Goal: Find specific page/section: Find specific page/section

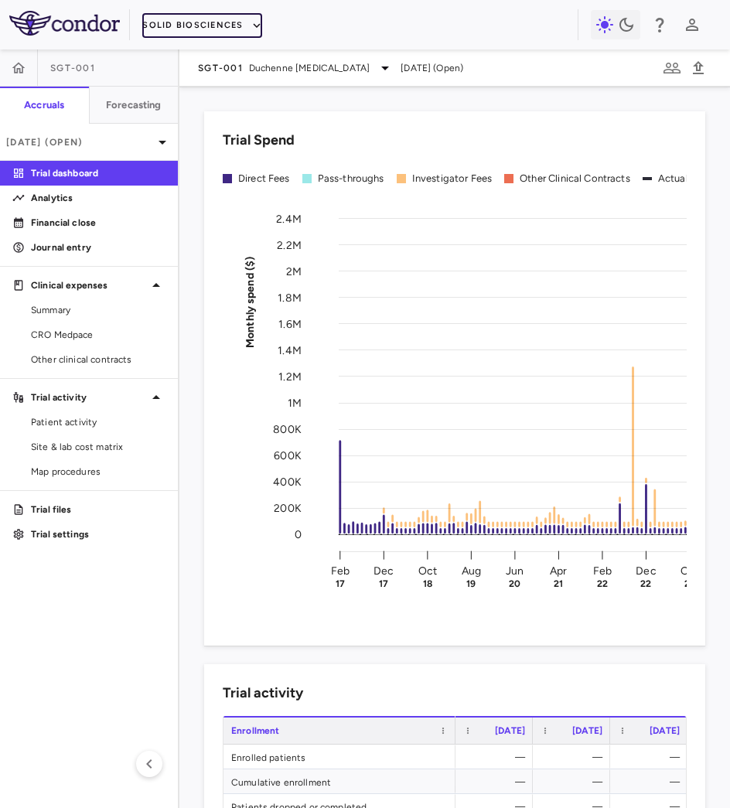
click at [238, 29] on button "Solid Biosciences" at bounding box center [201, 25] width 119 height 25
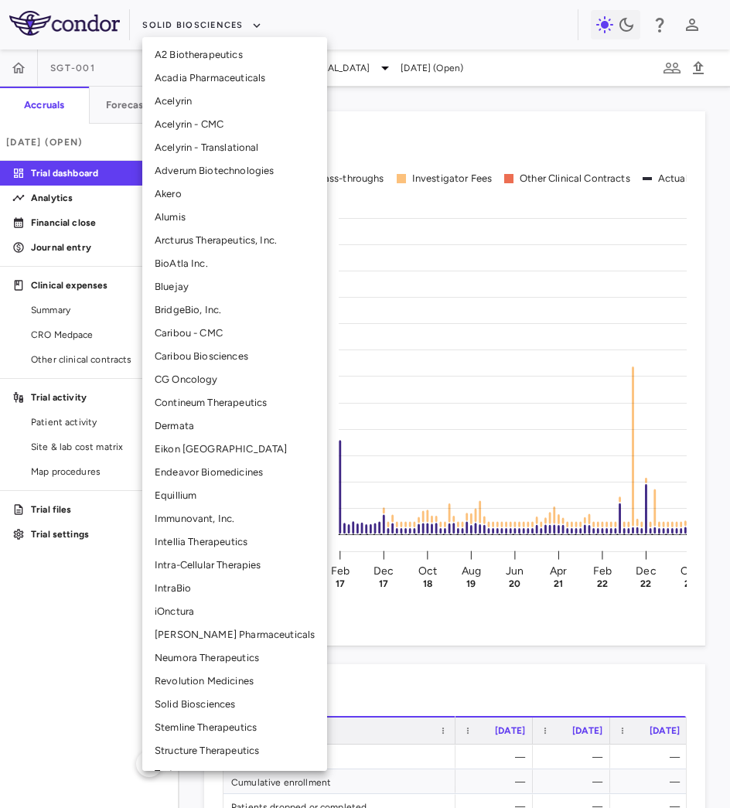
click at [203, 283] on li "Bluejay" at bounding box center [234, 286] width 185 height 23
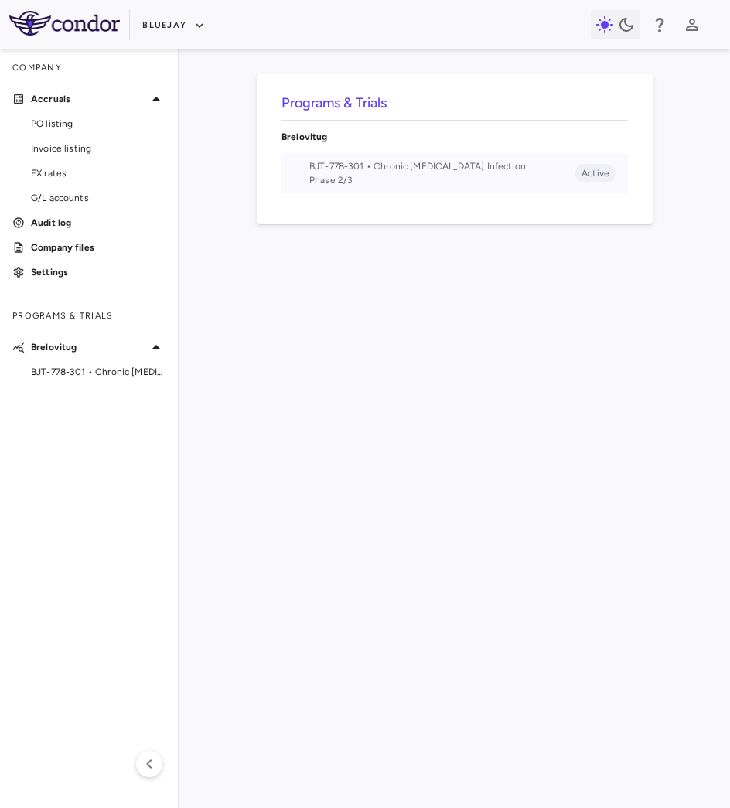
click at [376, 181] on span "Phase 2/3" at bounding box center [442, 180] width 266 height 14
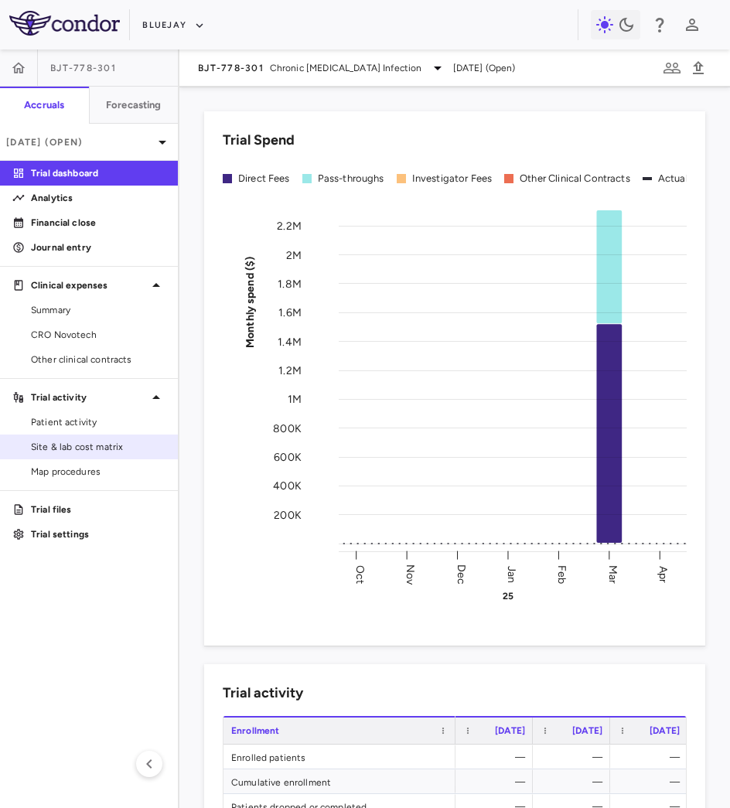
click at [78, 447] on span "Site & lab cost matrix" at bounding box center [98, 447] width 135 height 14
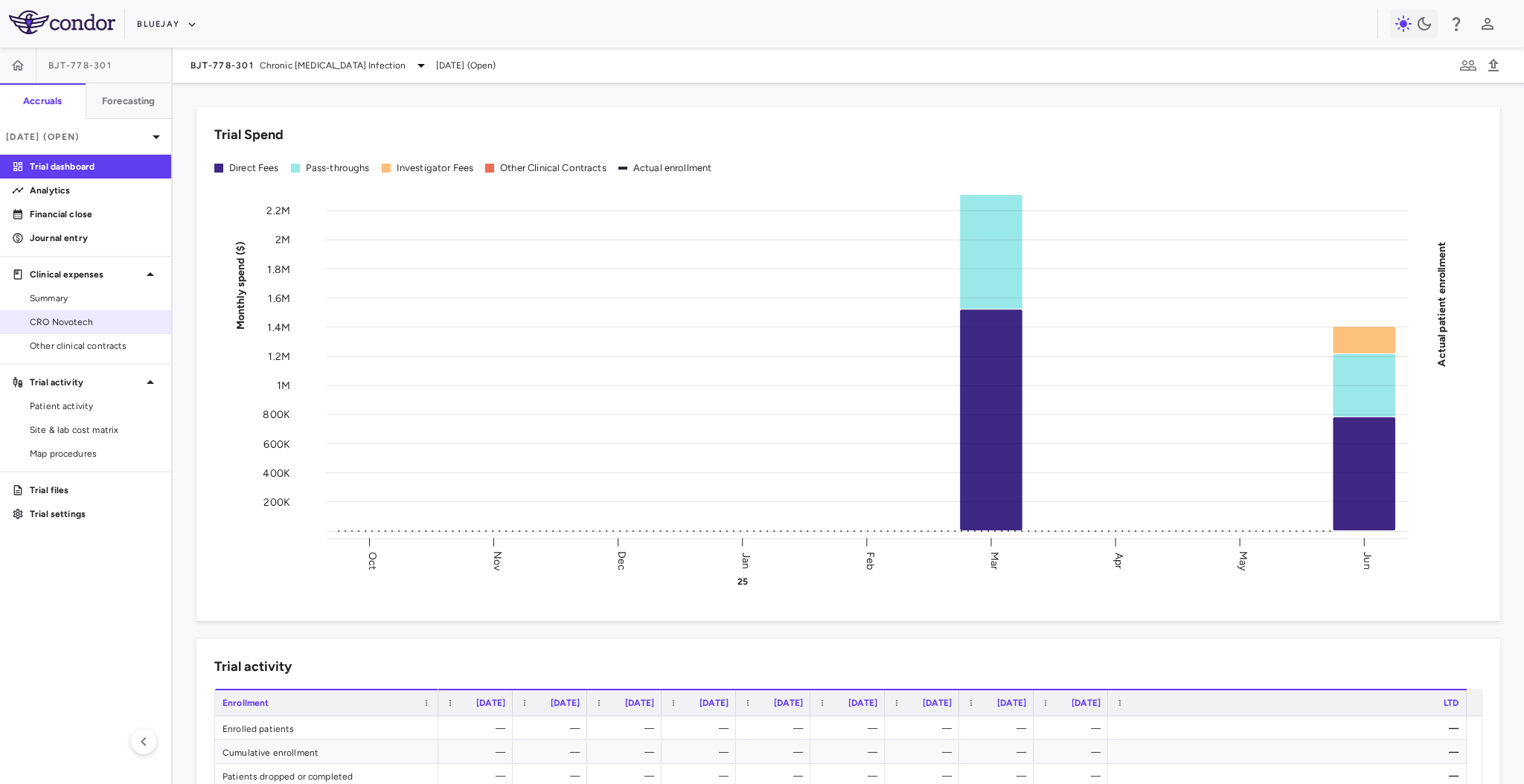
click at [81, 319] on span "CRO Novotech" at bounding box center [94, 322] width 130 height 13
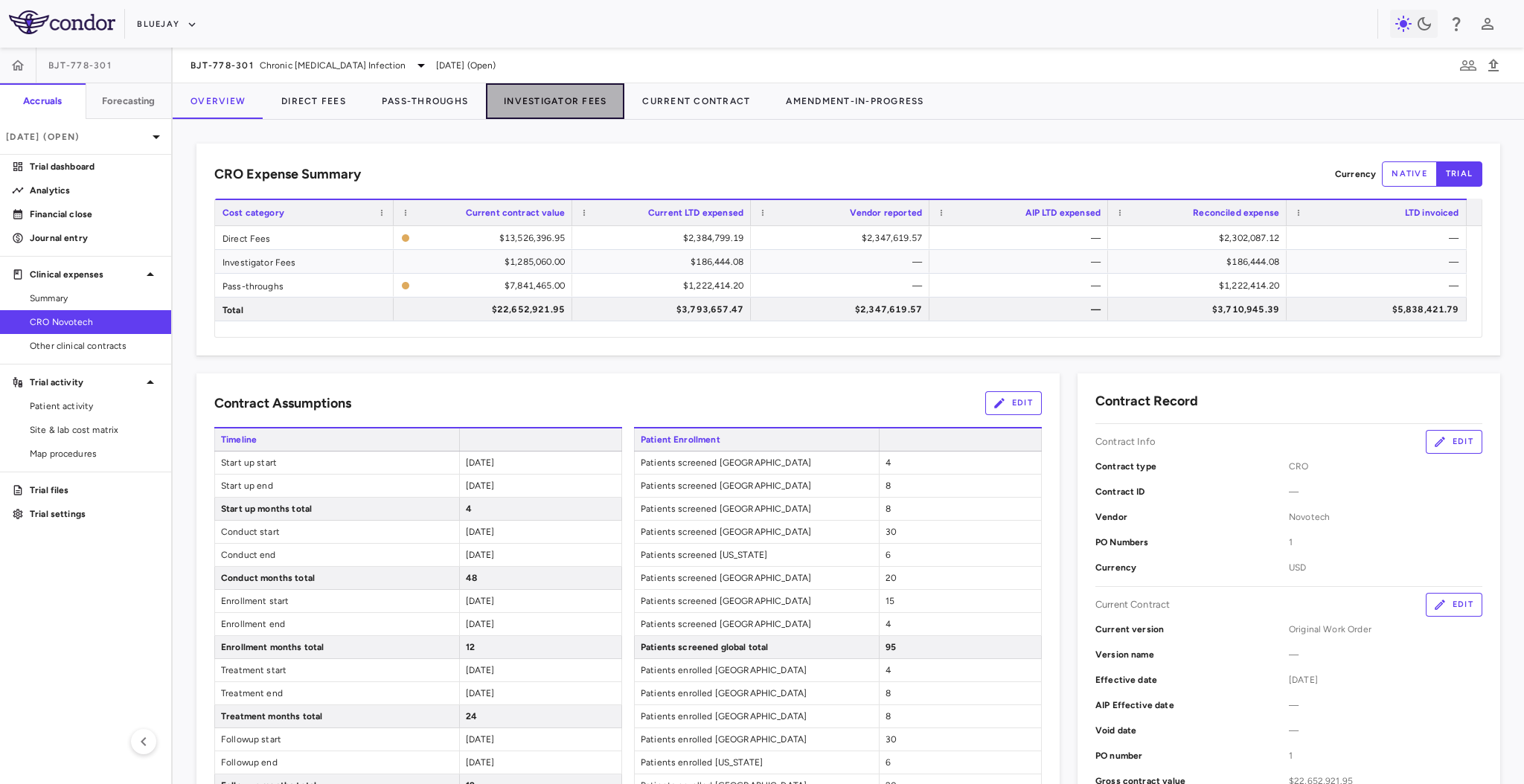
click at [526, 102] on button "Investigator Fees" at bounding box center [555, 101] width 139 height 36
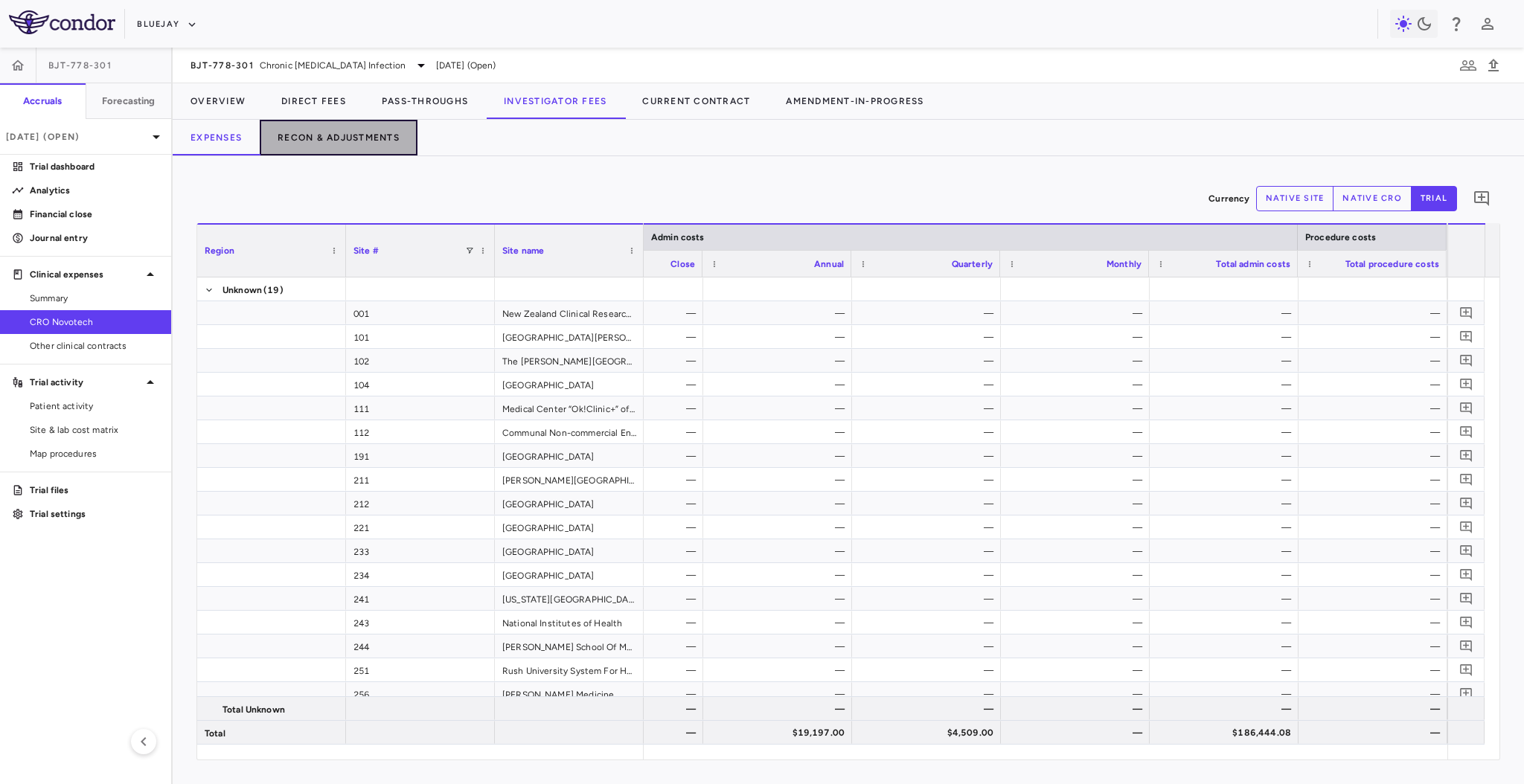
click at [403, 131] on button "Recon & Adjustments" at bounding box center [339, 138] width 158 height 36
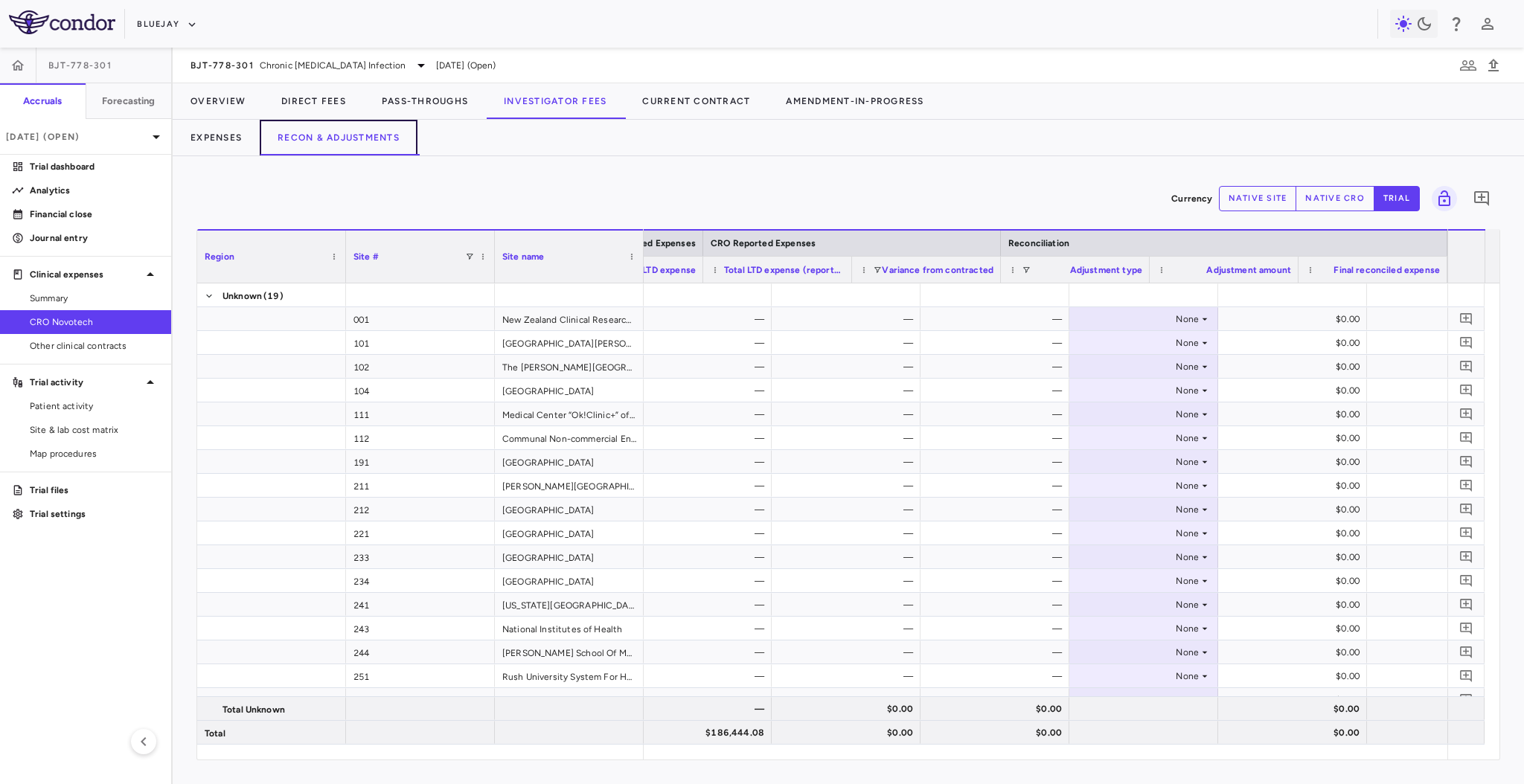
scroll to position [0, 685]
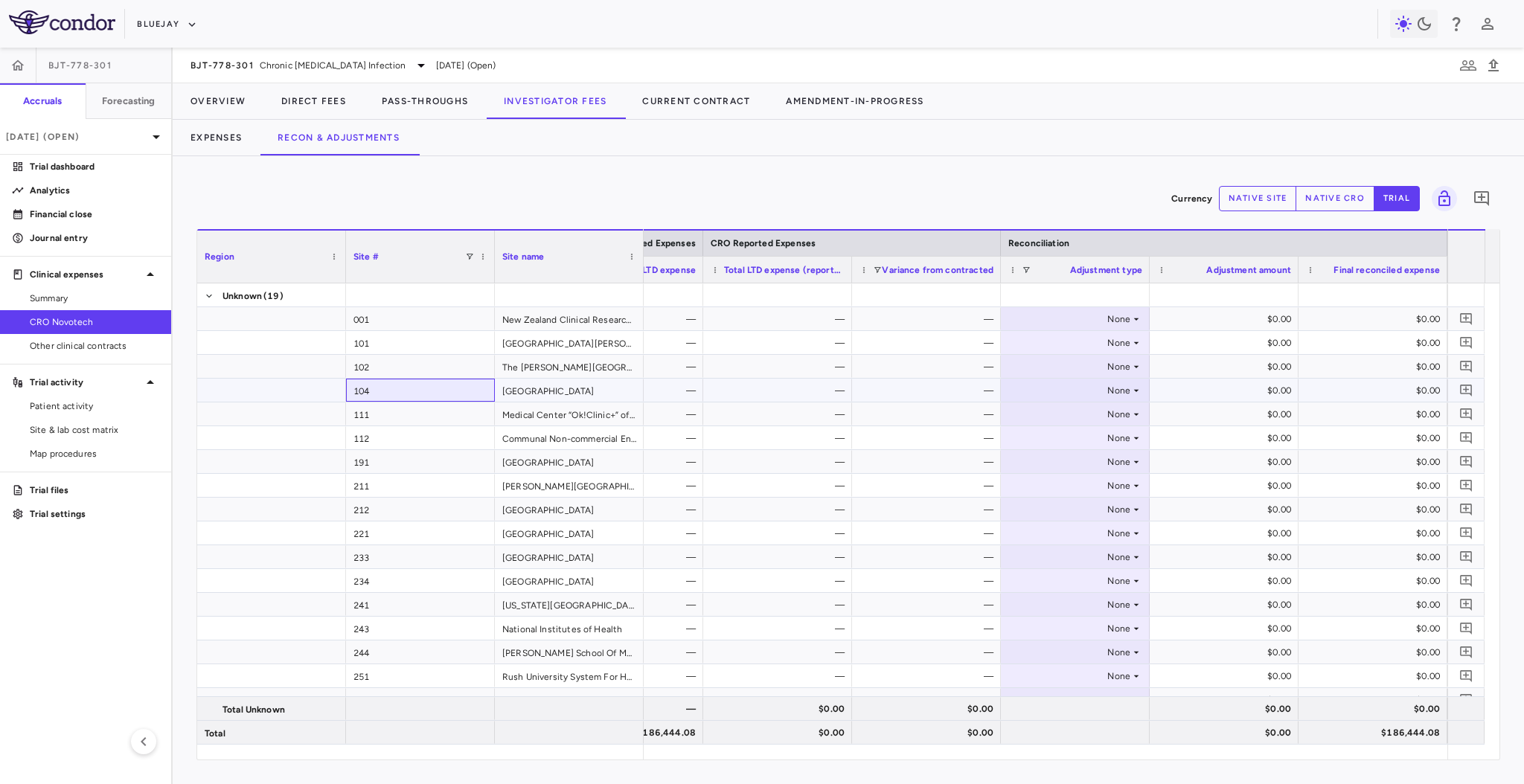
click at [407, 387] on div "104" at bounding box center [420, 391] width 149 height 23
click at [1117, 386] on div "None" at bounding box center [1073, 391] width 116 height 24
click at [1106, 446] on li "Other" at bounding box center [1075, 442] width 147 height 22
click at [1209, 387] on div "$0.00" at bounding box center [1227, 391] width 128 height 24
click at [1117, 386] on div "Other" at bounding box center [1073, 391] width 116 height 24
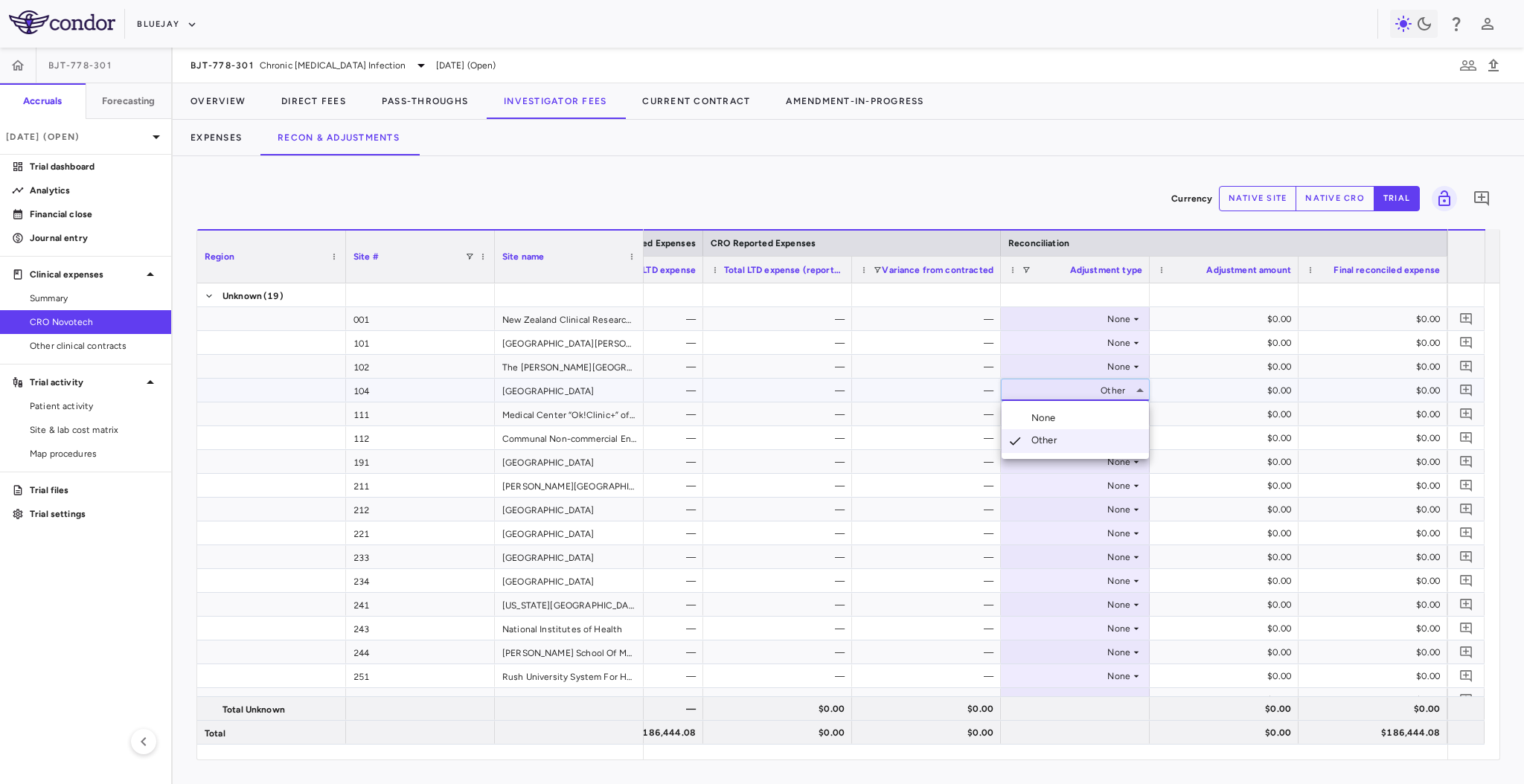
click at [1103, 413] on li "None" at bounding box center [1075, 417] width 147 height 22
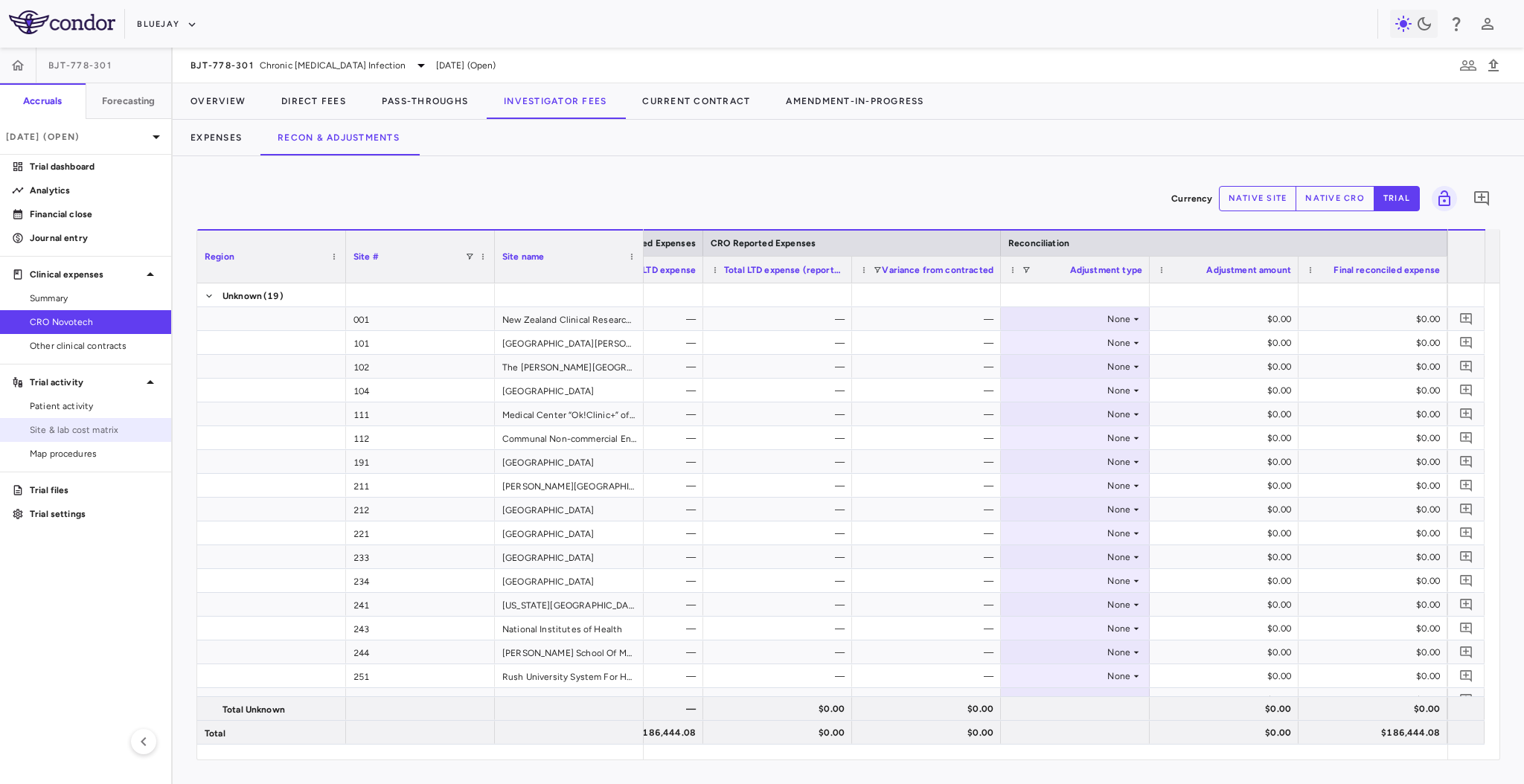
click at [64, 427] on span "Site & lab cost matrix" at bounding box center [94, 430] width 130 height 13
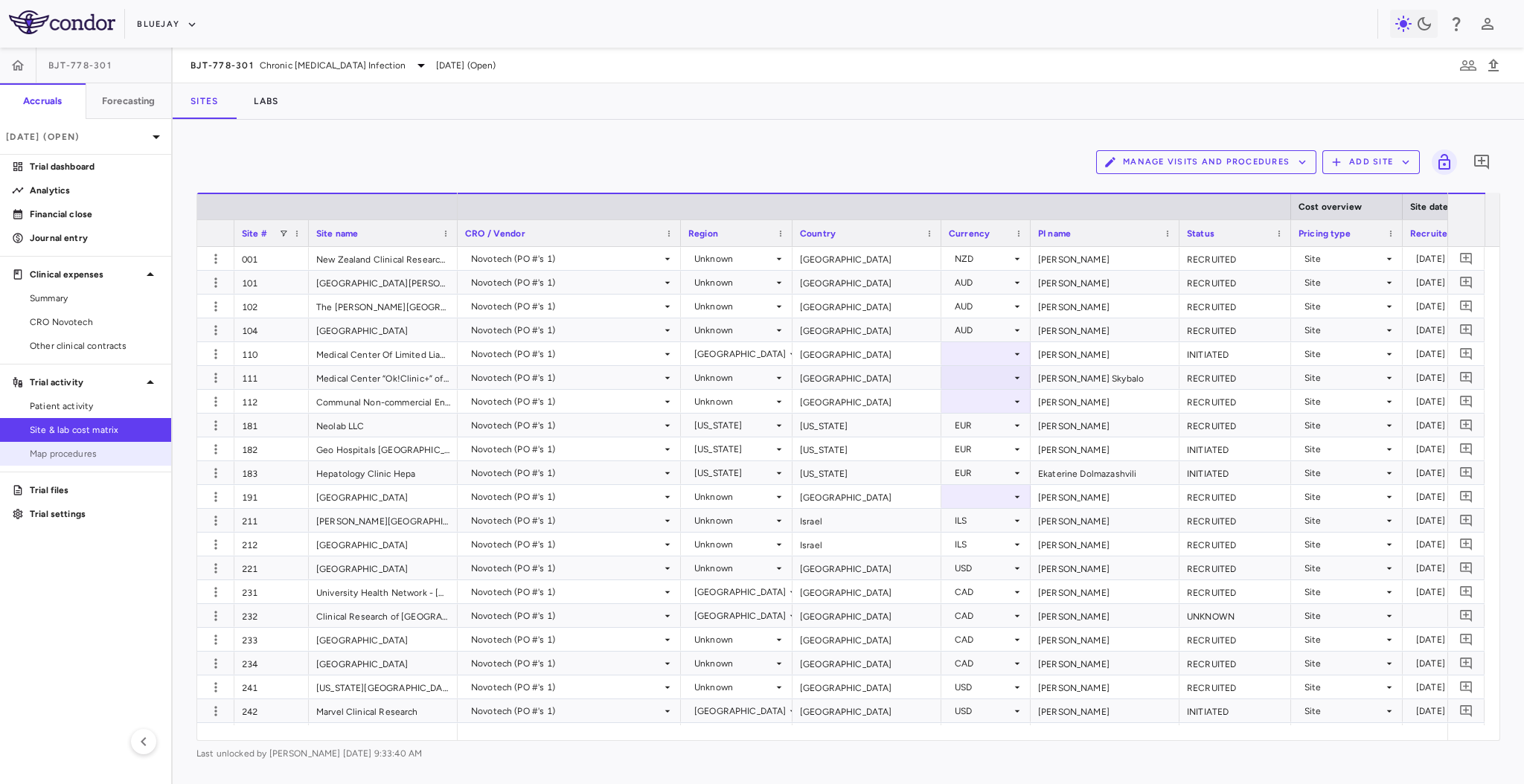
click at [77, 461] on link "Map procedures" at bounding box center [86, 453] width 171 height 22
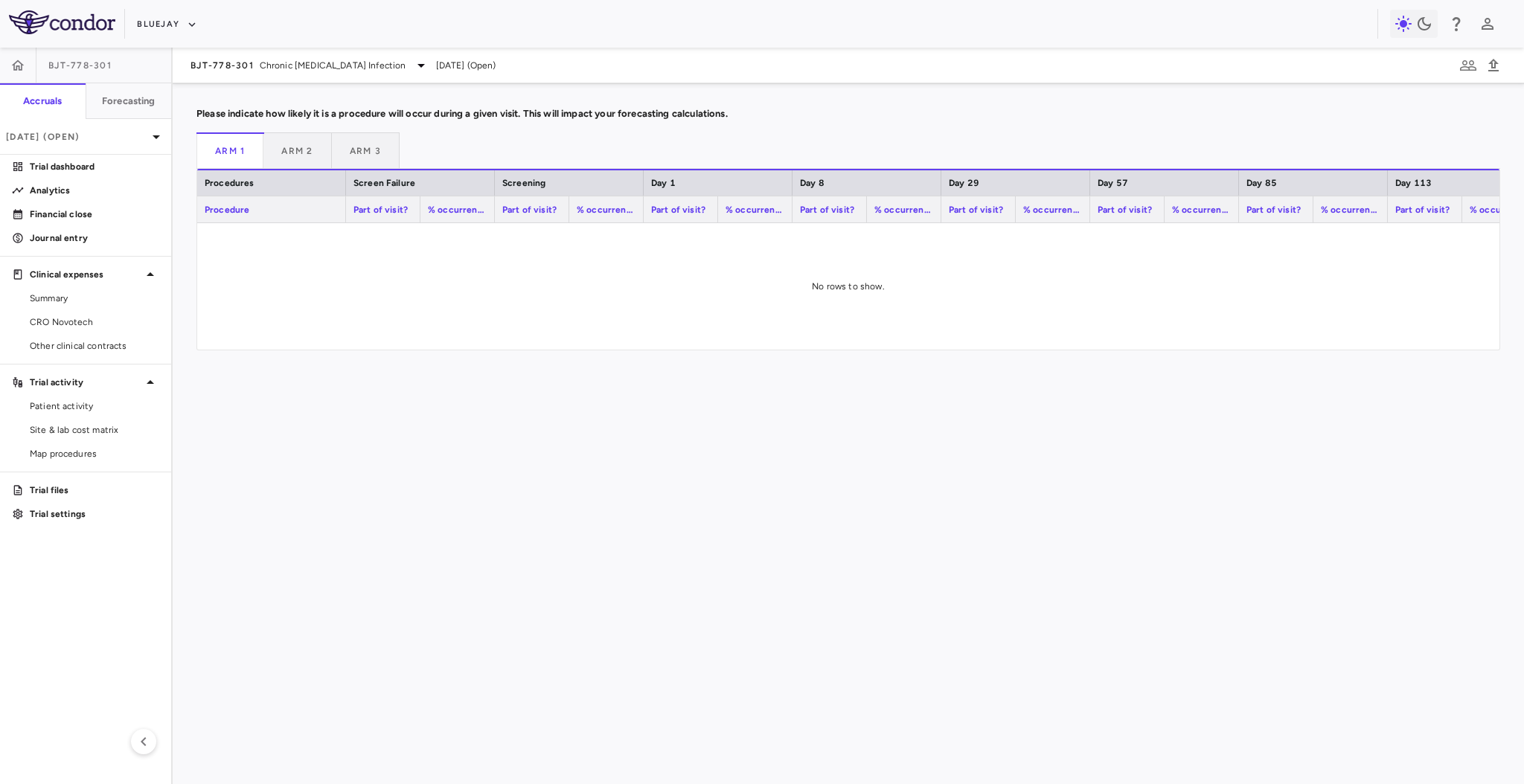
click at [811, 392] on div "Drag here to set row groups Drag here to set column labels Procedures Screen Fa…" at bounding box center [848, 495] width 1304 height 653
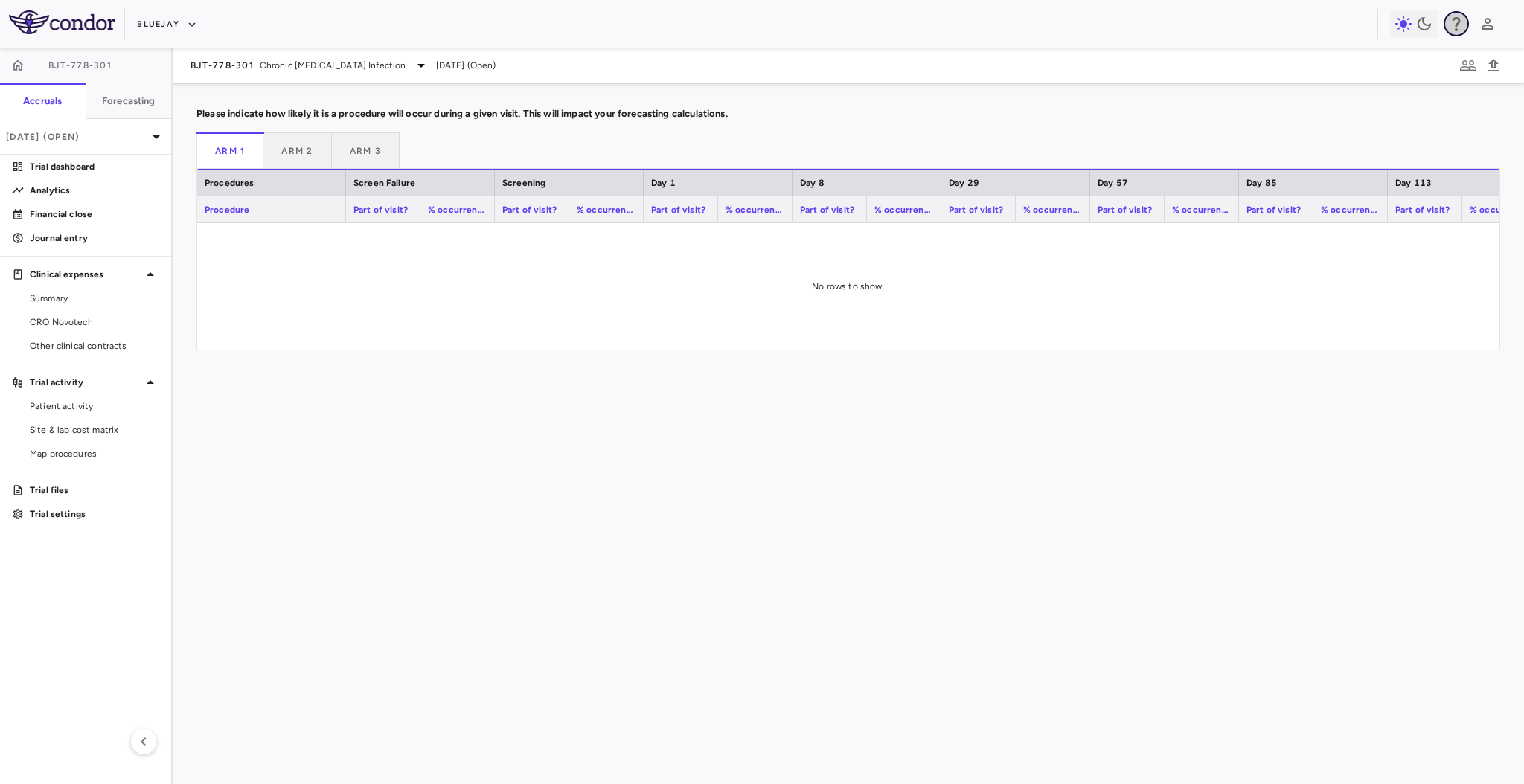
click at [1458, 25] on icon "button" at bounding box center [1457, 24] width 9 height 14
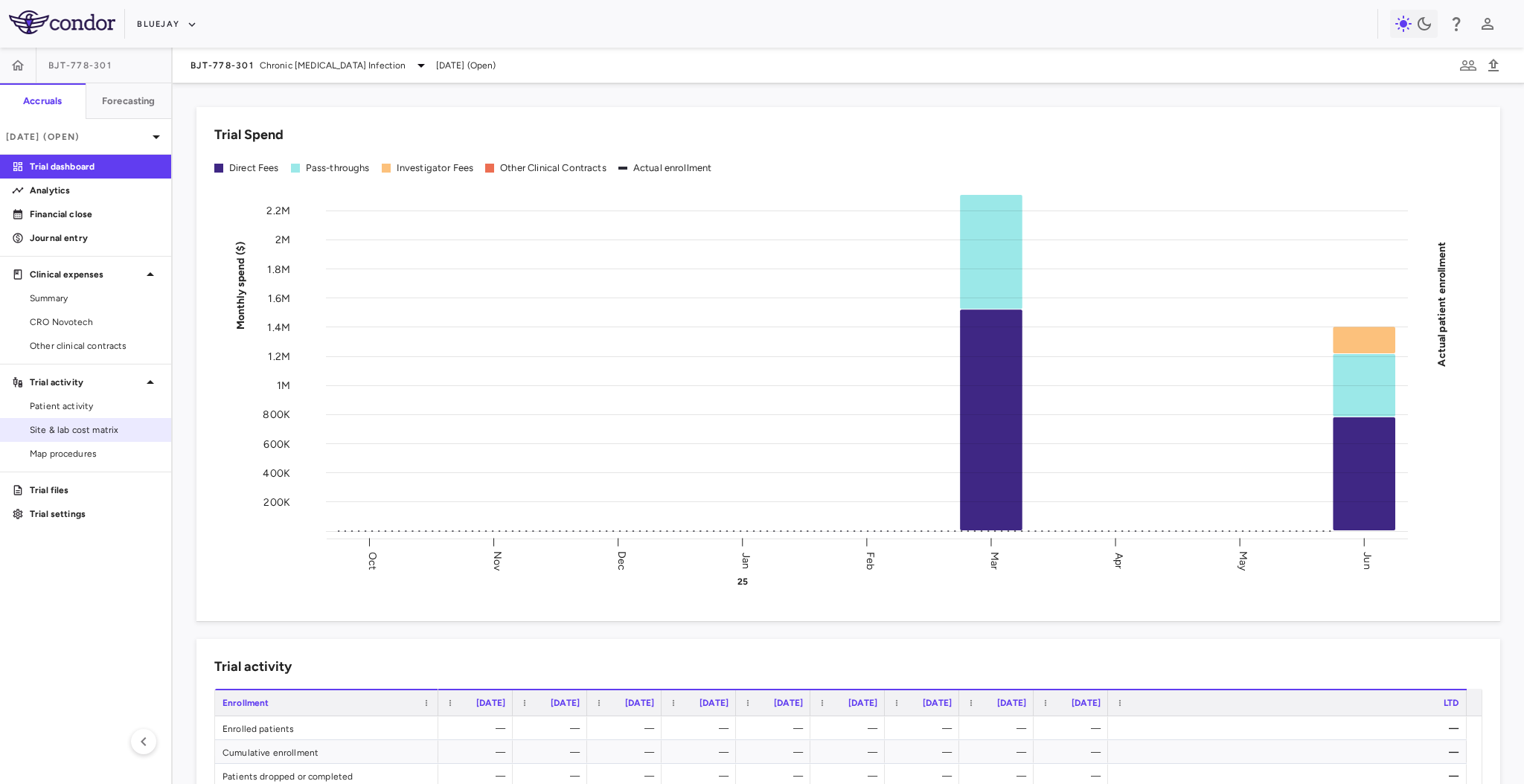
click at [86, 432] on span "Site & lab cost matrix" at bounding box center [94, 430] width 130 height 13
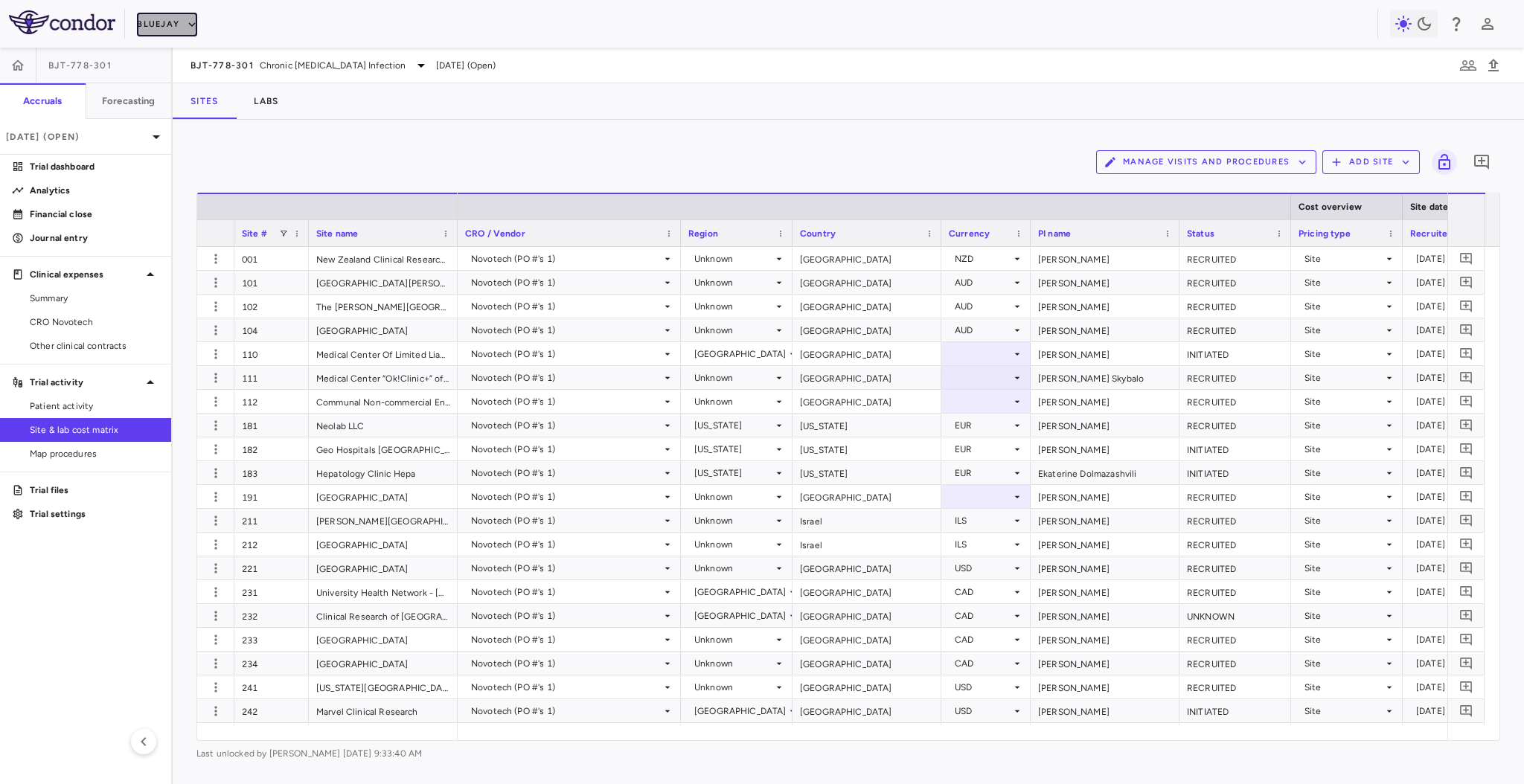
click at [197, 28] on icon "button" at bounding box center [192, 25] width 13 height 13
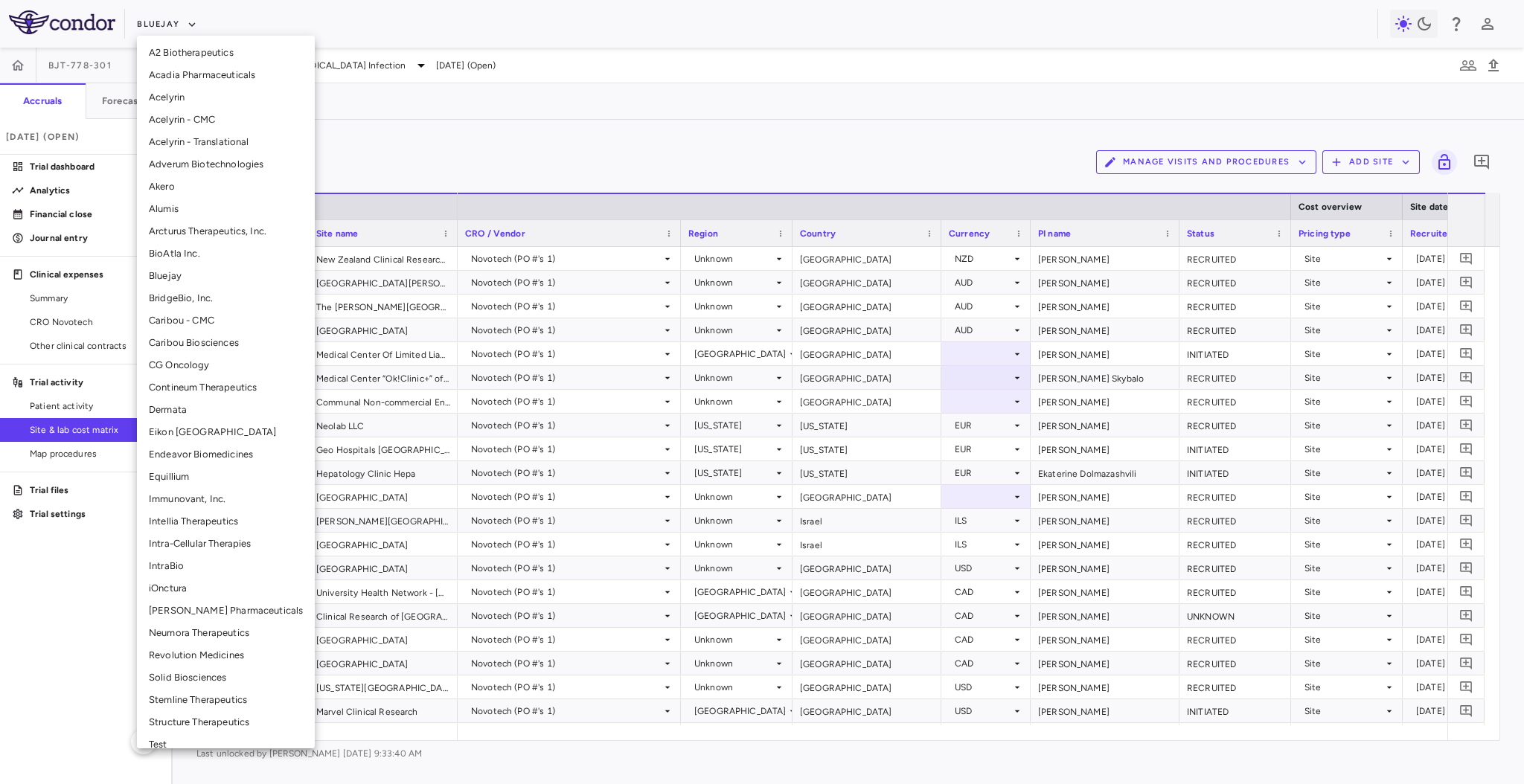
click at [545, 93] on div at bounding box center [762, 392] width 1524 height 784
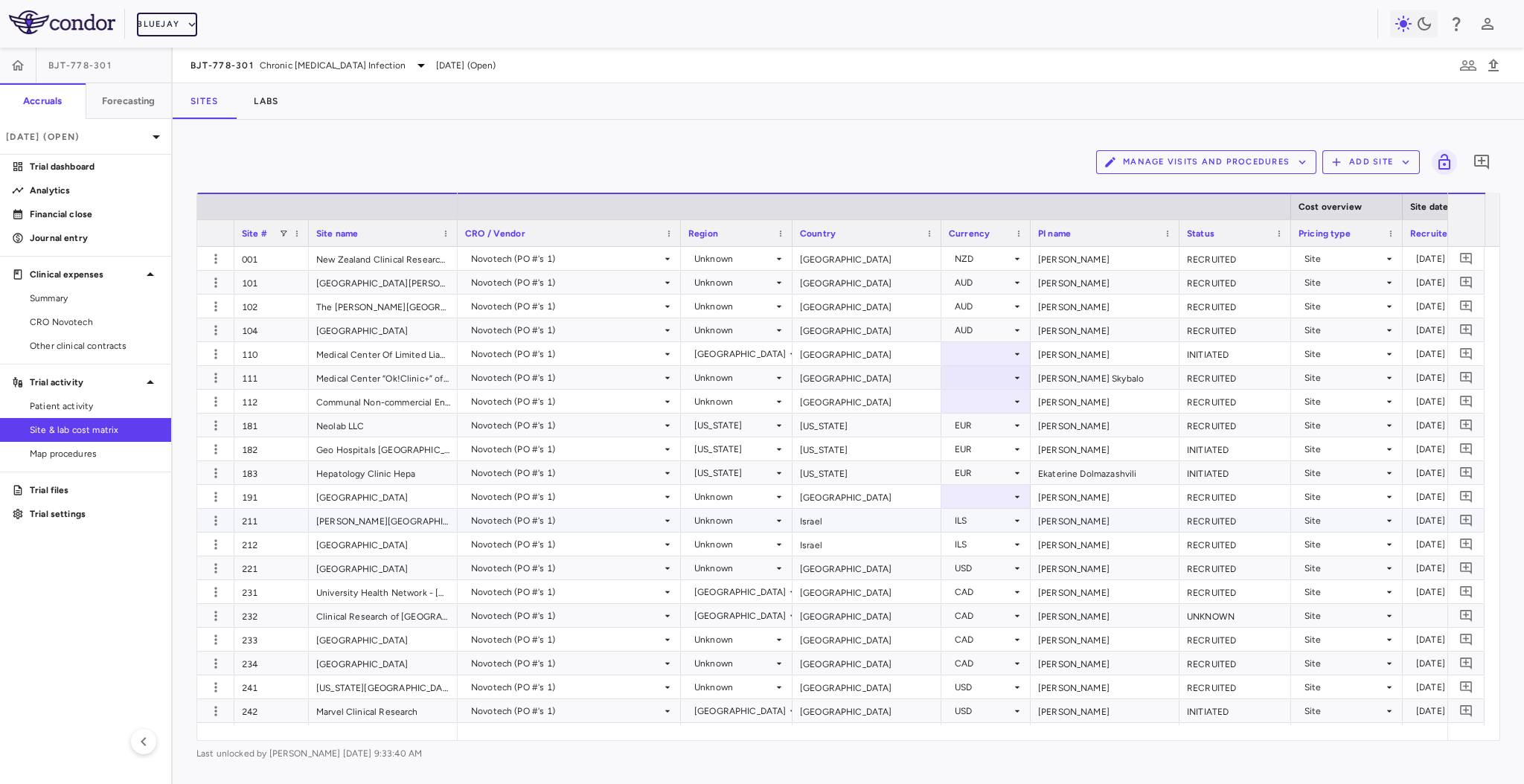
scroll to position [24, 0]
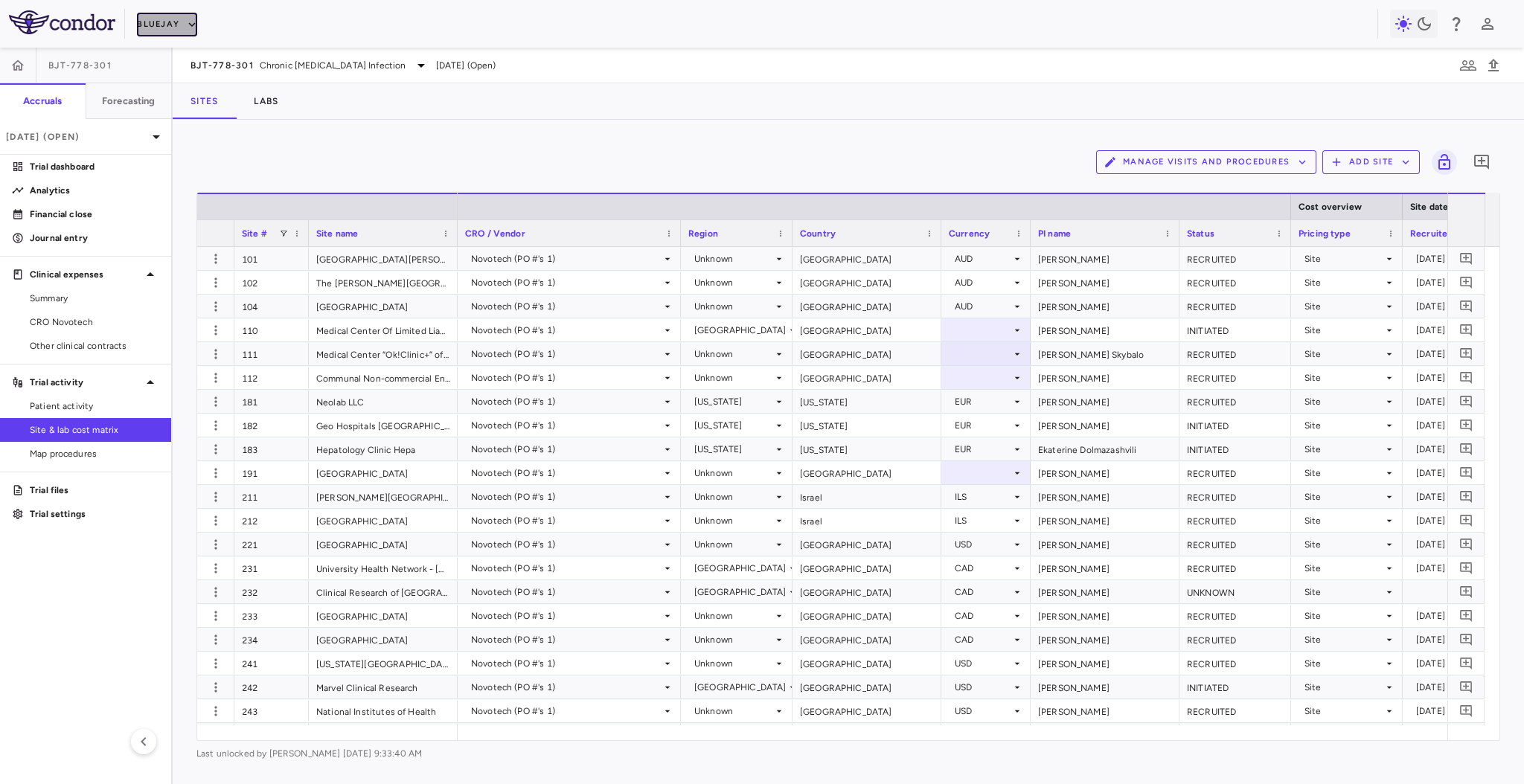
click at [190, 28] on icon "button" at bounding box center [192, 25] width 13 height 13
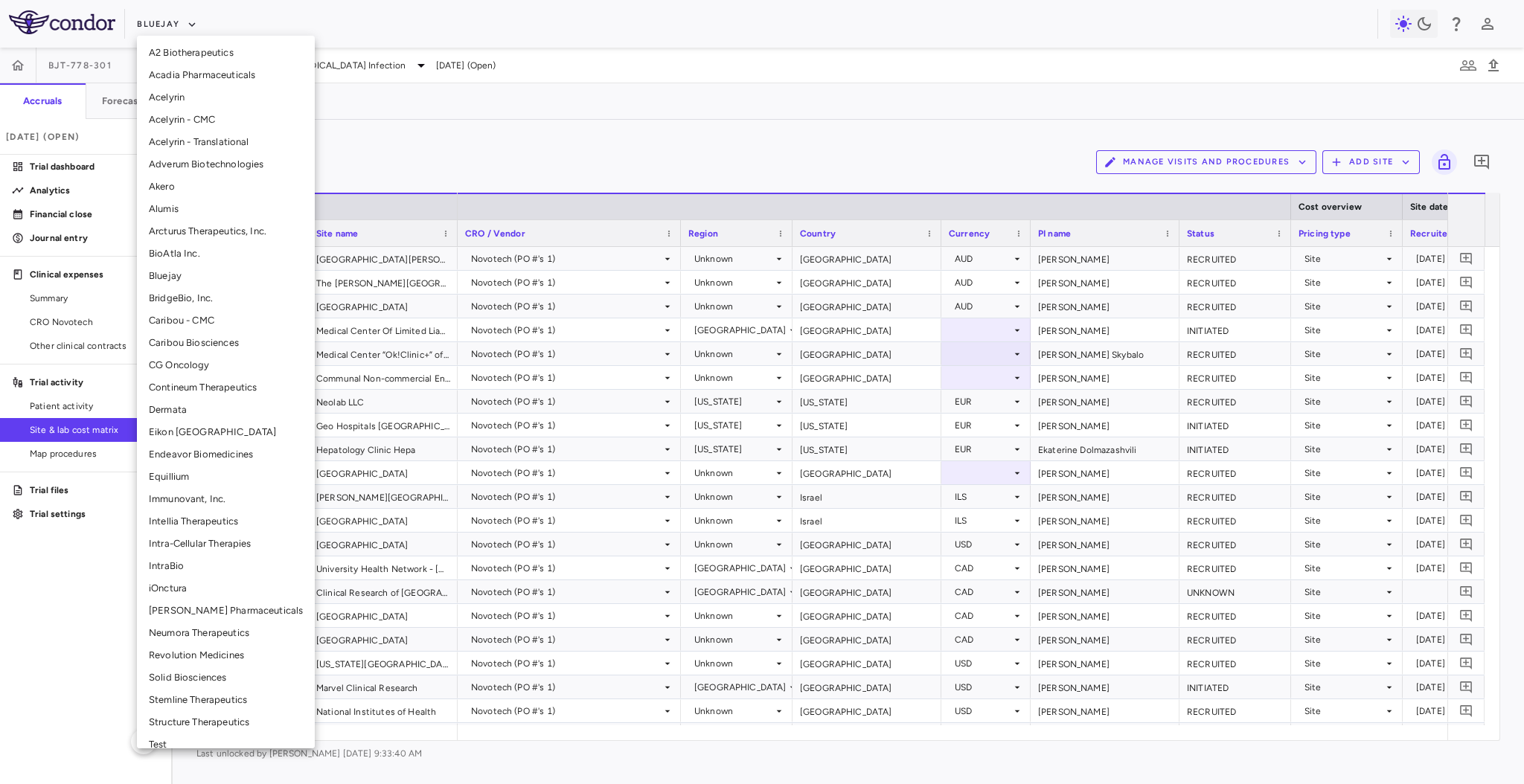
click at [216, 164] on li "Adverum Biotechnologies" at bounding box center [225, 164] width 178 height 22
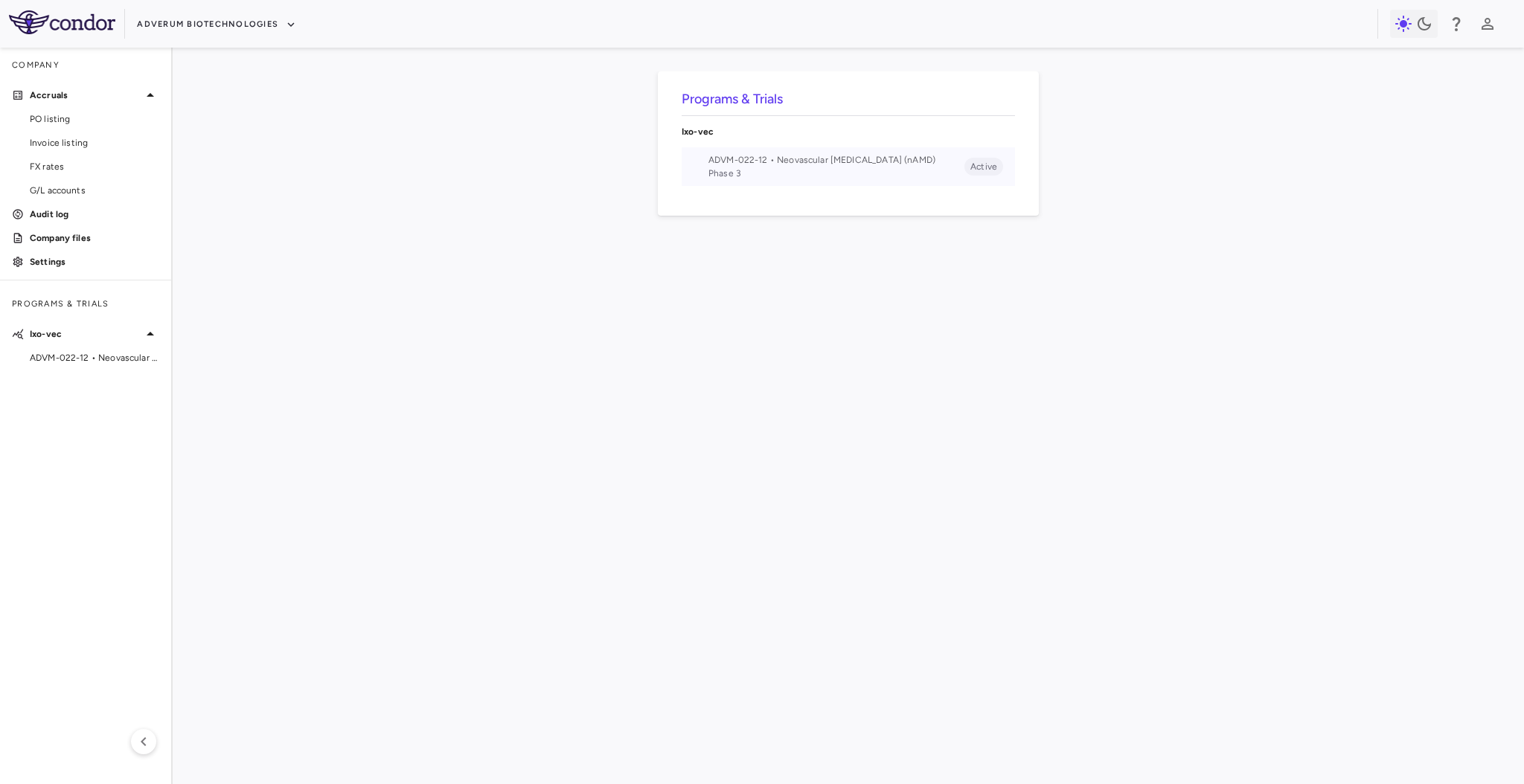
click at [834, 166] on span "ADVM-022-12 • Neovascular Age-Related Macular Degeneration (nAMD)" at bounding box center [837, 160] width 256 height 13
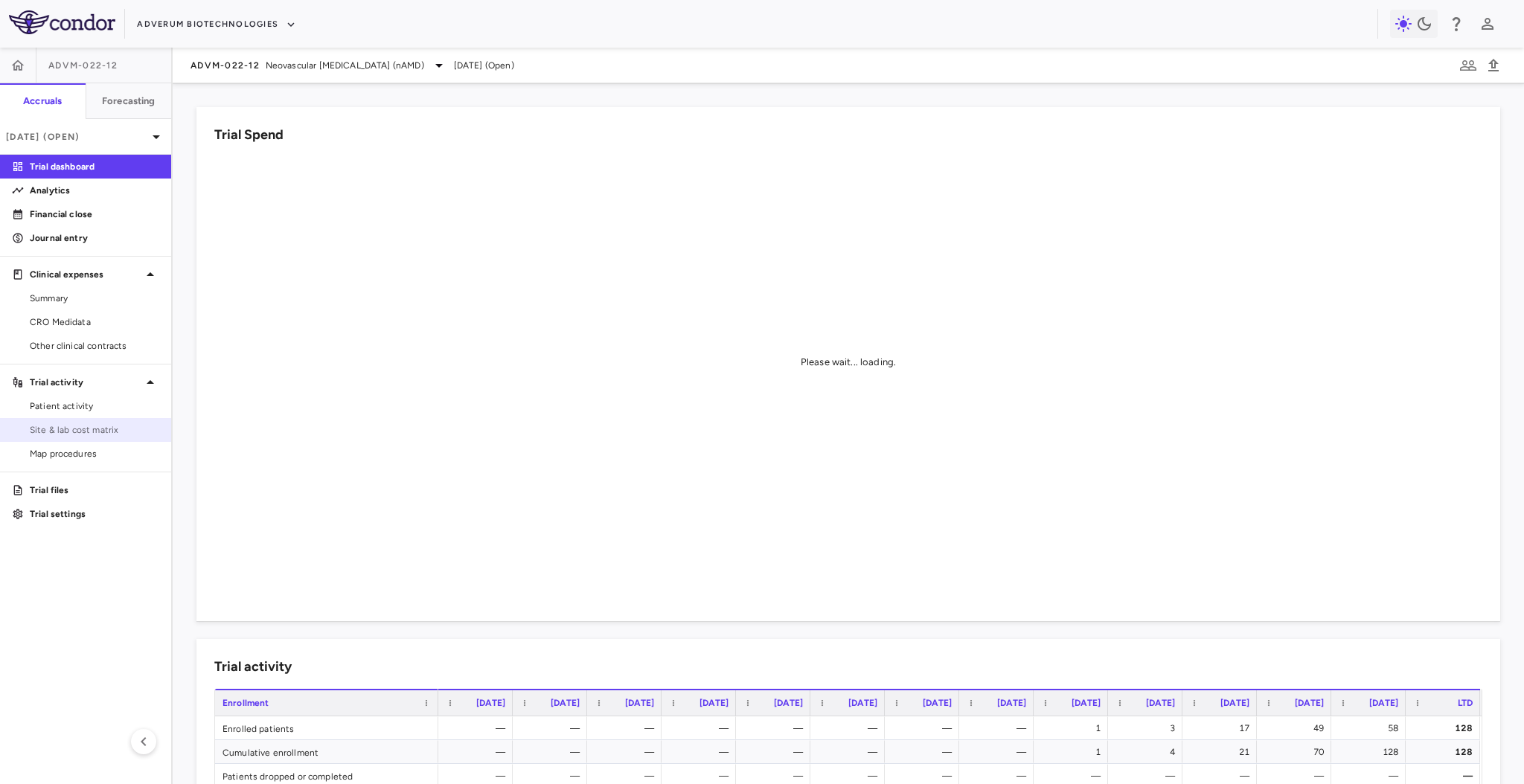
click at [51, 426] on span "Site & lab cost matrix" at bounding box center [94, 430] width 130 height 13
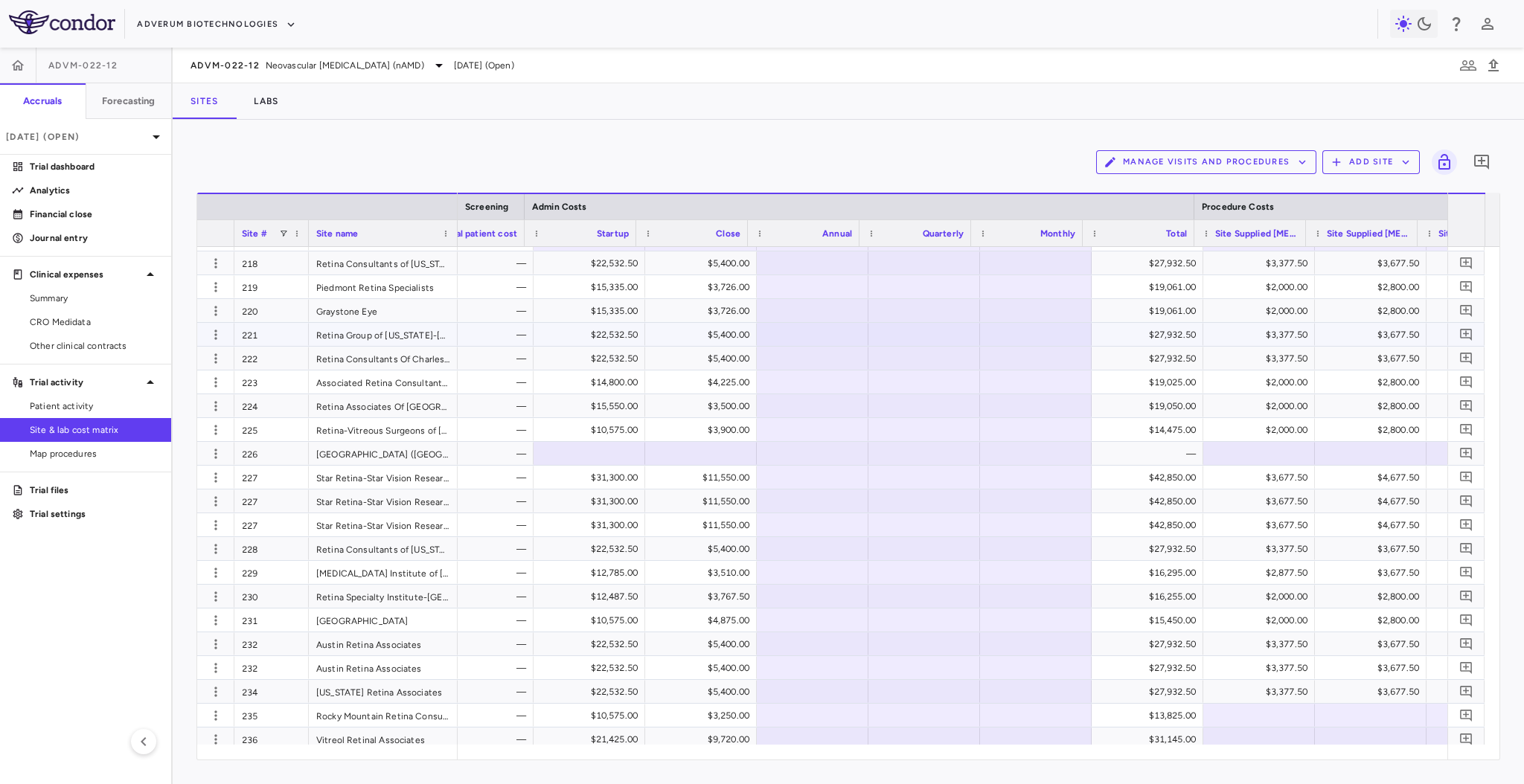
scroll to position [0, 5298]
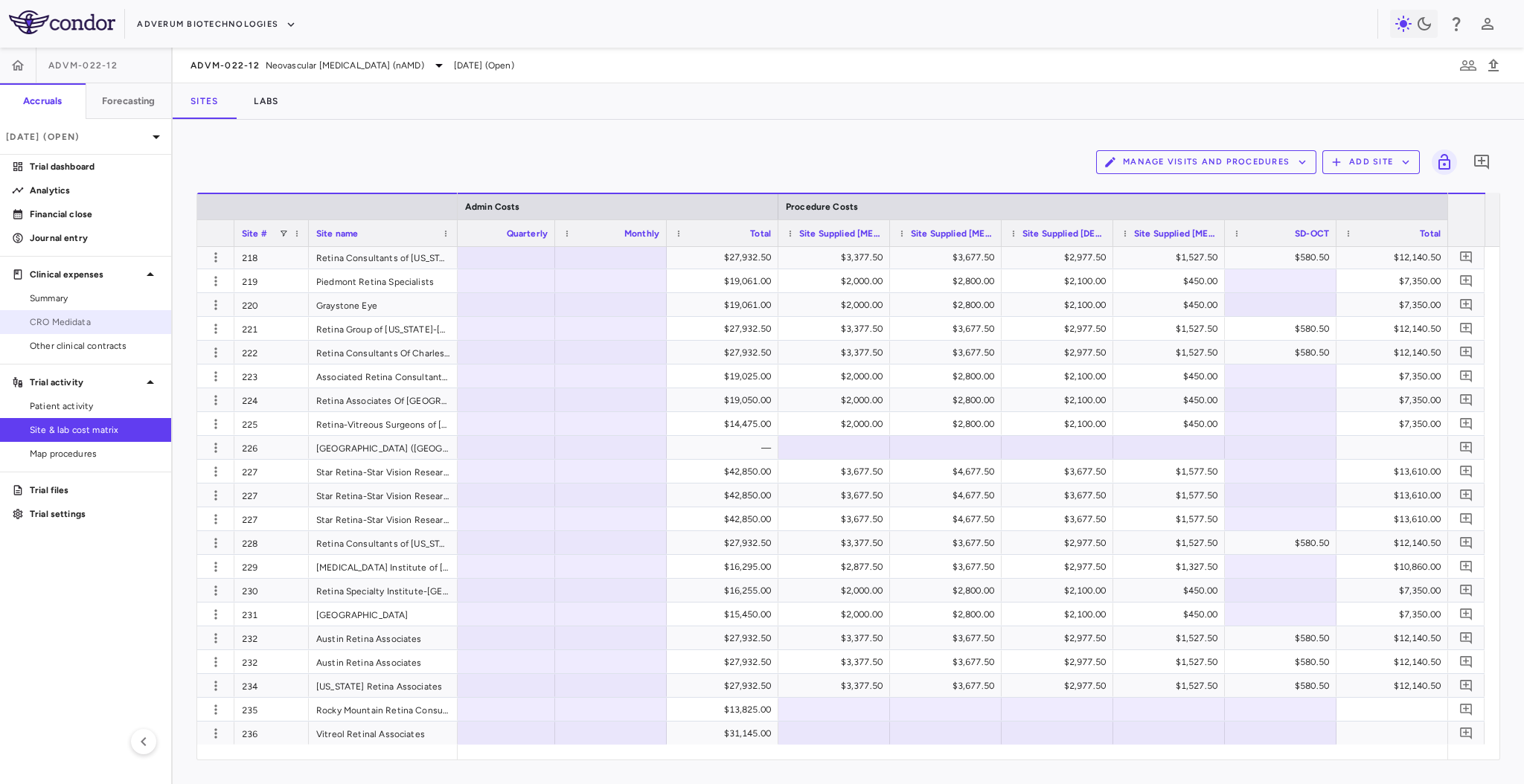
click at [79, 324] on span "CRO Medidata" at bounding box center [94, 322] width 130 height 13
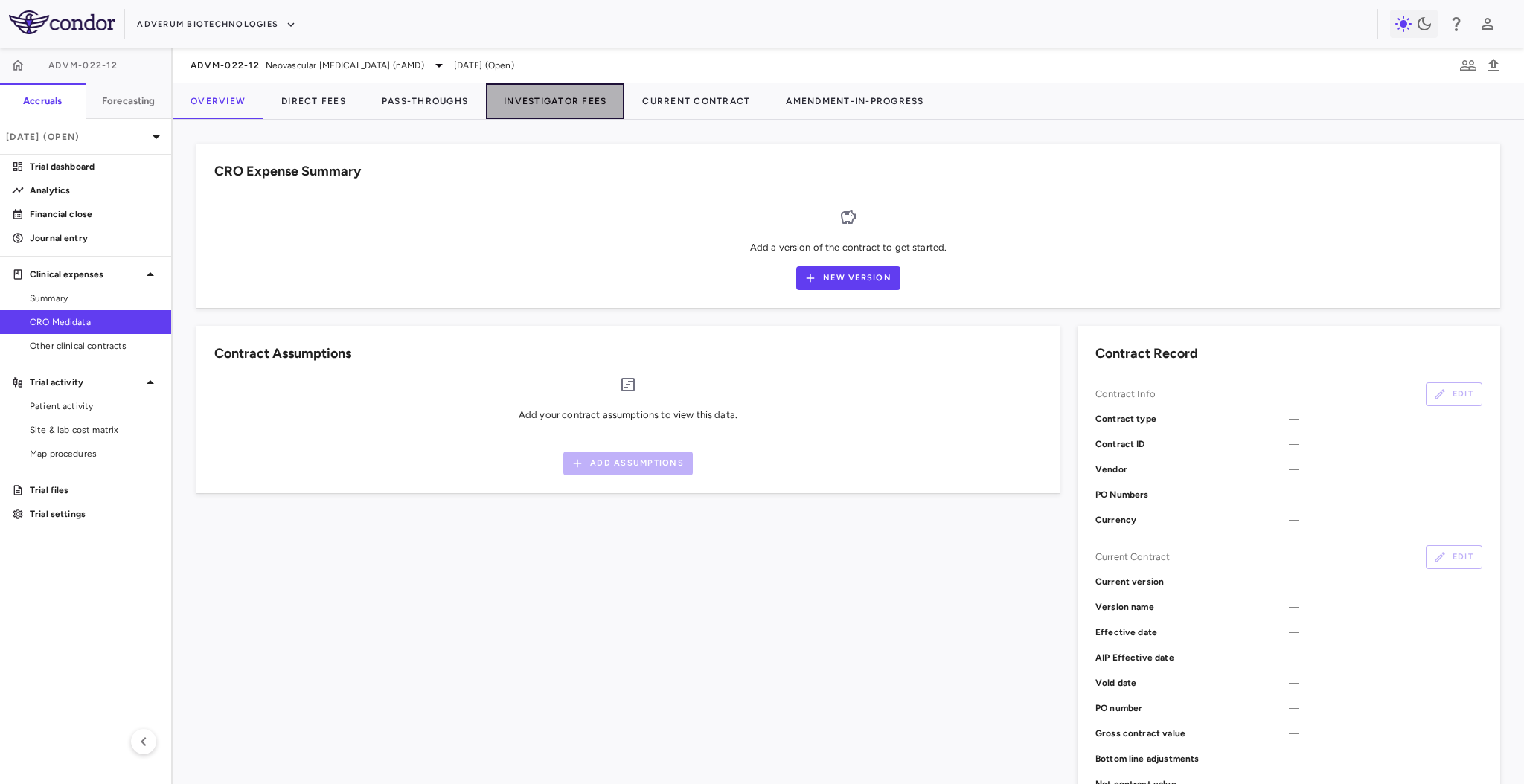
click at [552, 103] on button "Investigator Fees" at bounding box center [555, 101] width 139 height 36
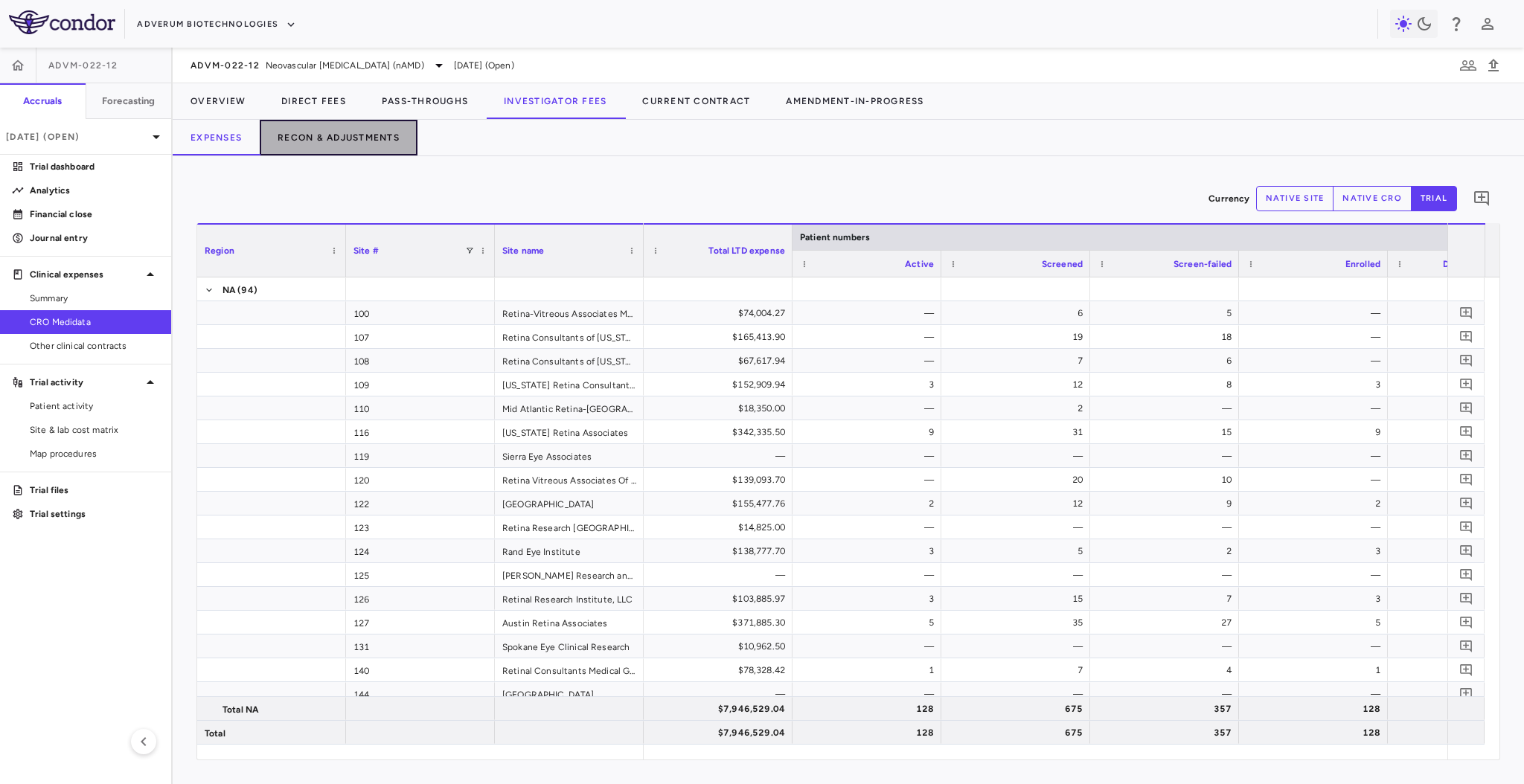
click at [352, 136] on button "Recon & Adjustments" at bounding box center [339, 138] width 158 height 36
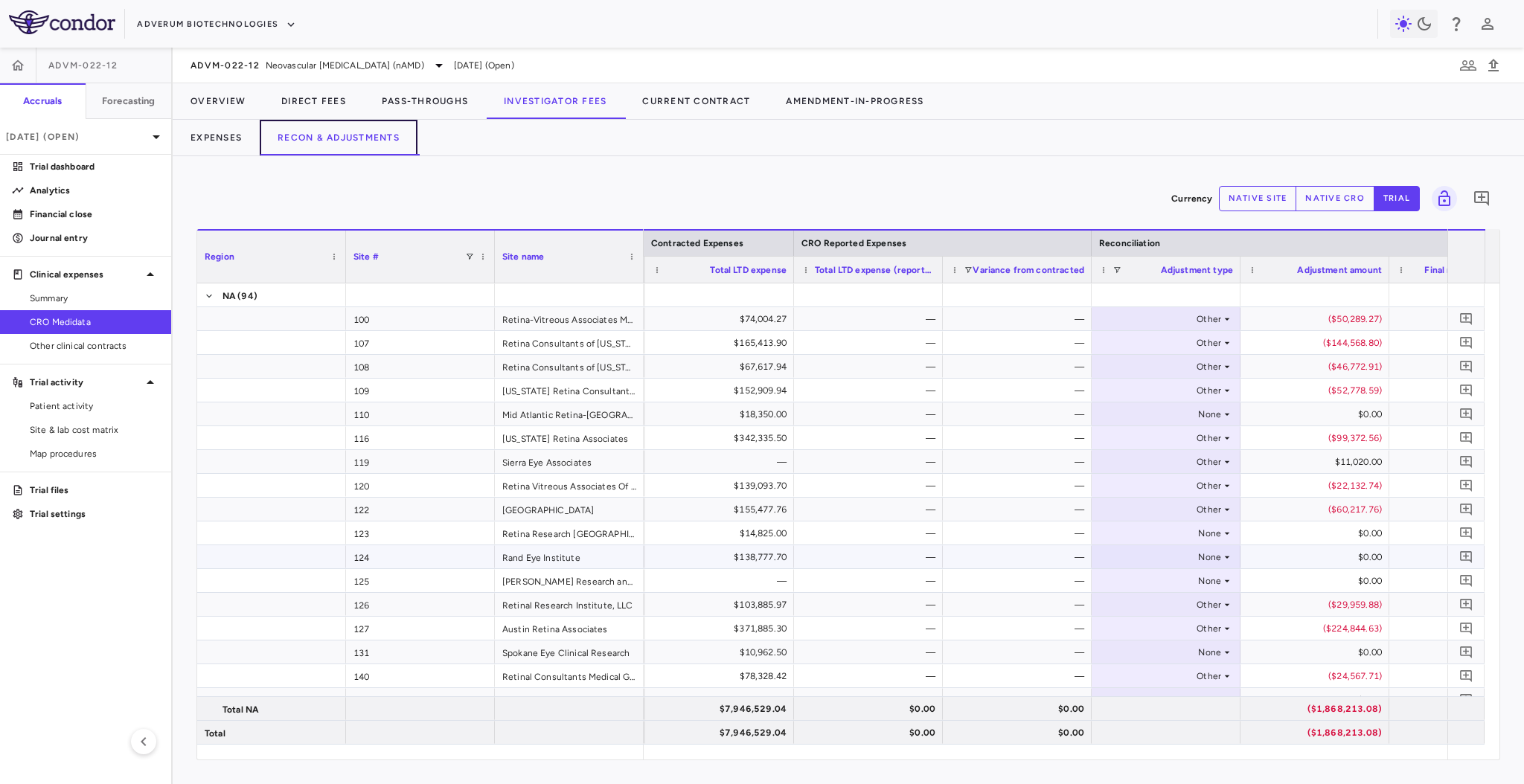
scroll to position [0, 605]
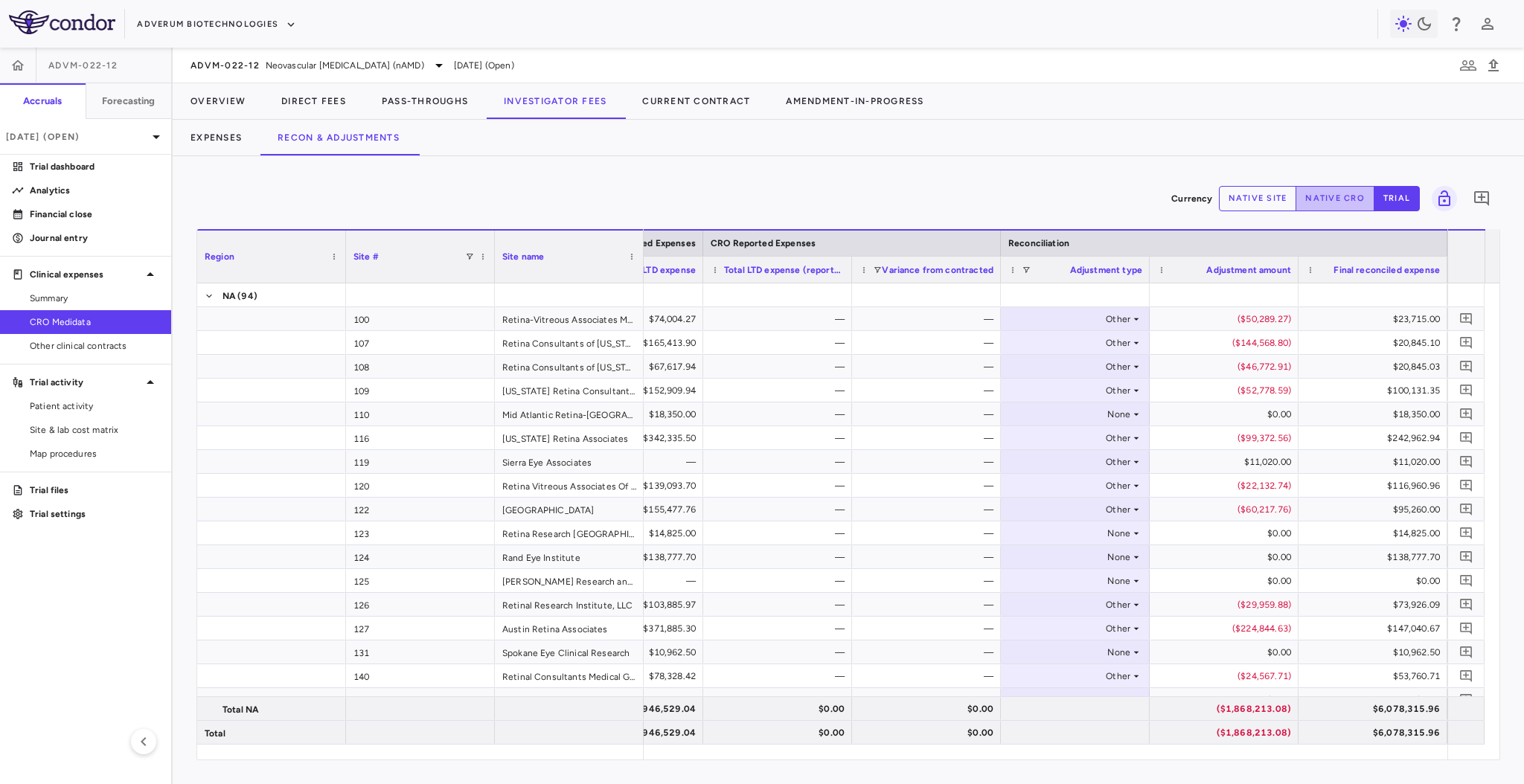
click at [1323, 208] on button "native cro" at bounding box center [1335, 198] width 79 height 25
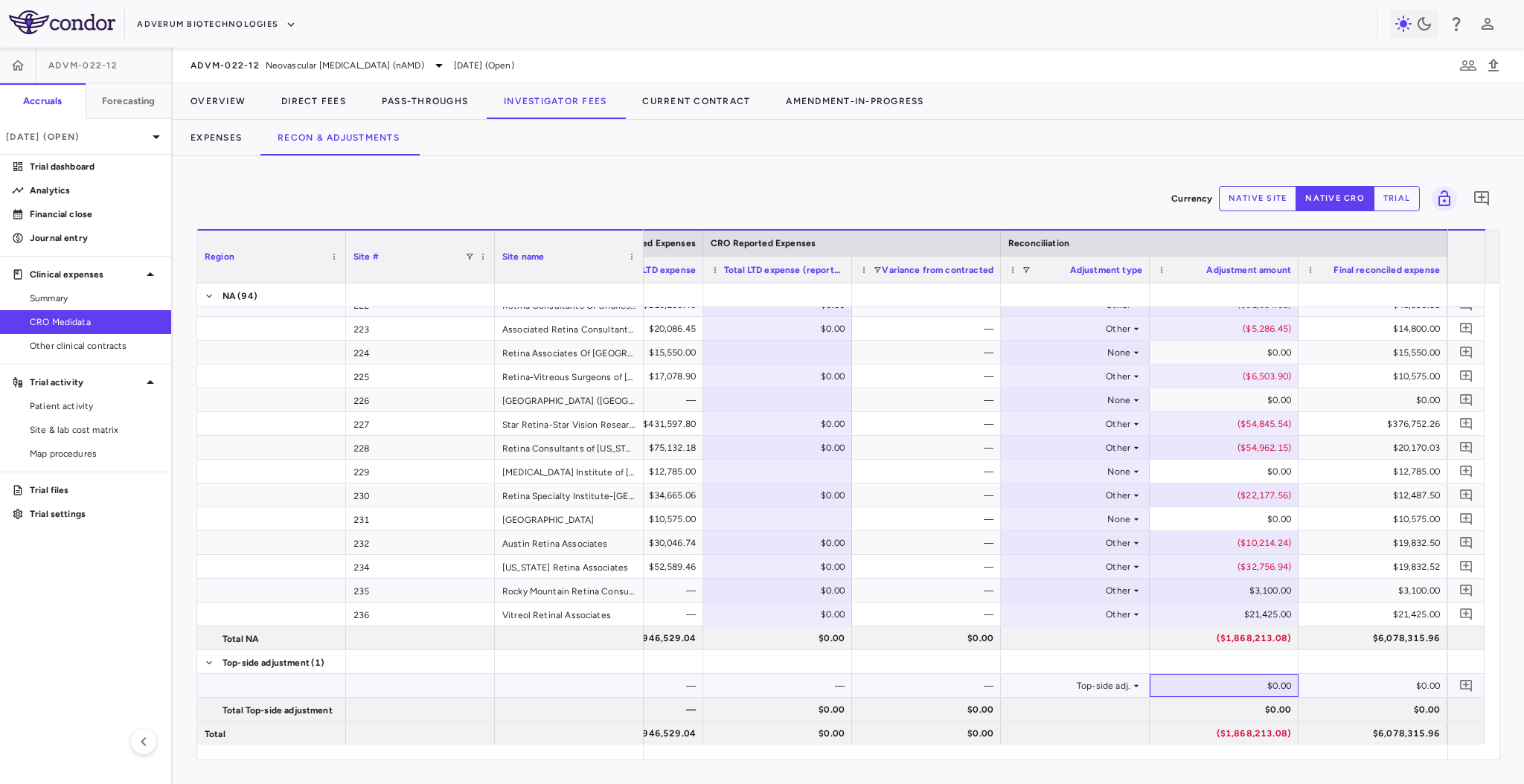
click at [1206, 694] on div "$0.00" at bounding box center [1227, 686] width 128 height 24
type input "*********"
click at [1376, 737] on div "$6,457,993.40" at bounding box center [1376, 733] width 128 height 24
